Goal: Entertainment & Leisure: Consume media (video, audio)

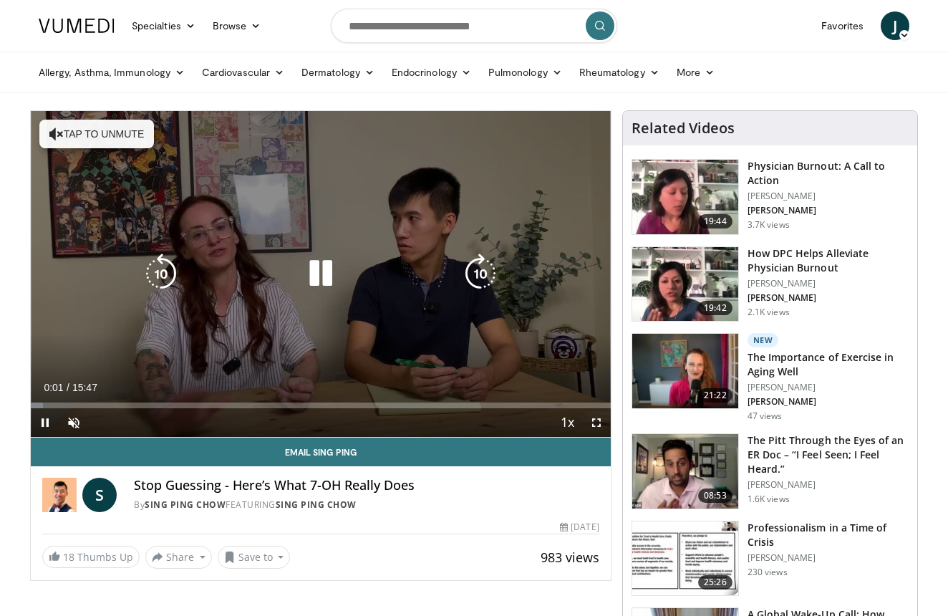
click at [104, 134] on button "Tap to unmute" at bounding box center [96, 134] width 115 height 29
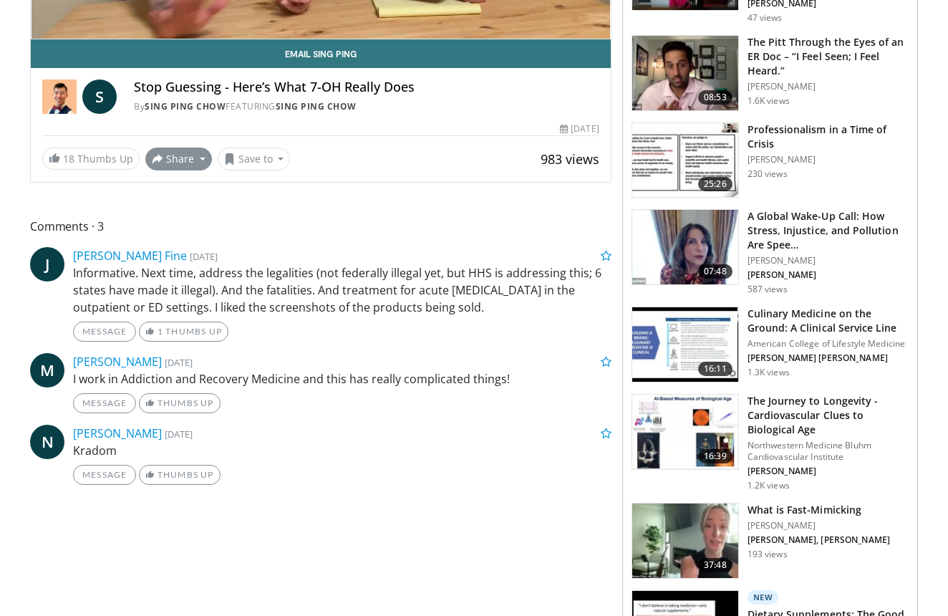
scroll to position [395, 0]
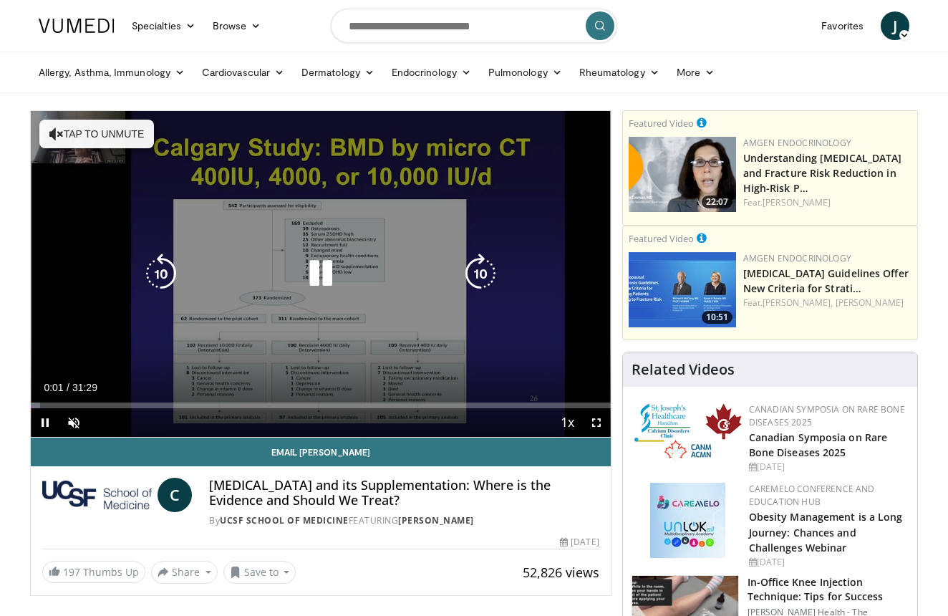
click at [113, 146] on button "Tap to unmute" at bounding box center [96, 134] width 115 height 29
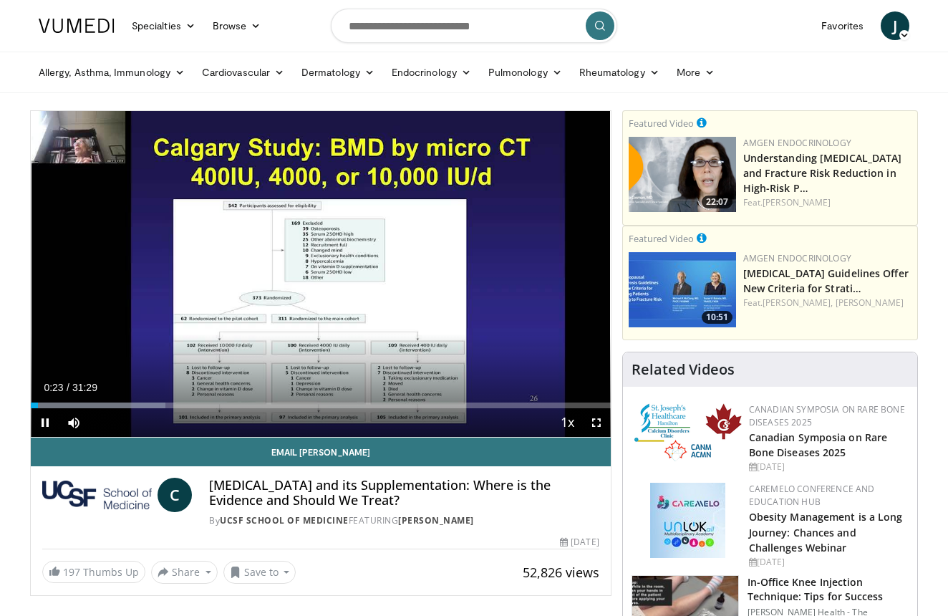
click at [49, 423] on span "Video Player" at bounding box center [45, 422] width 29 height 29
